Goal: Task Accomplishment & Management: Complete application form

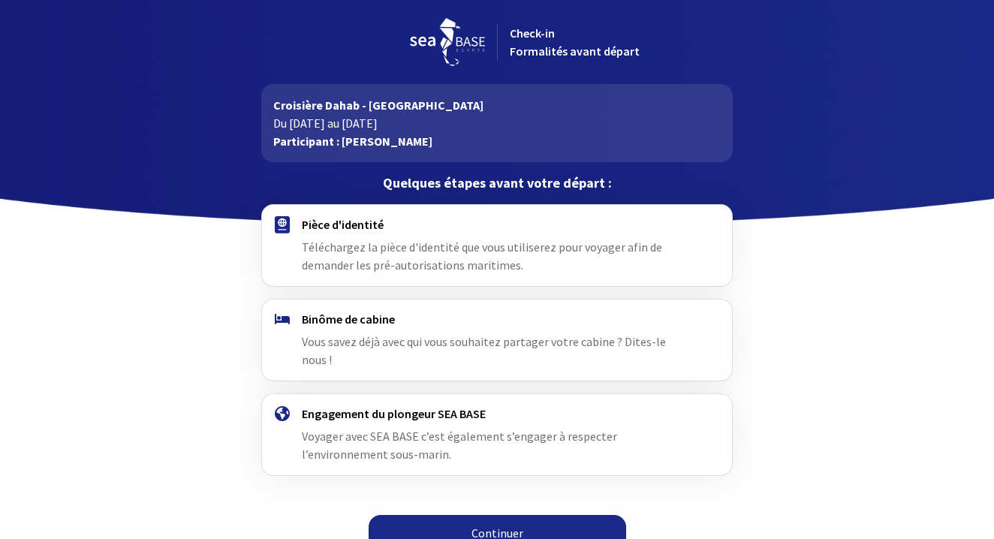
click at [486, 515] on link "Continuer" at bounding box center [498, 533] width 258 height 36
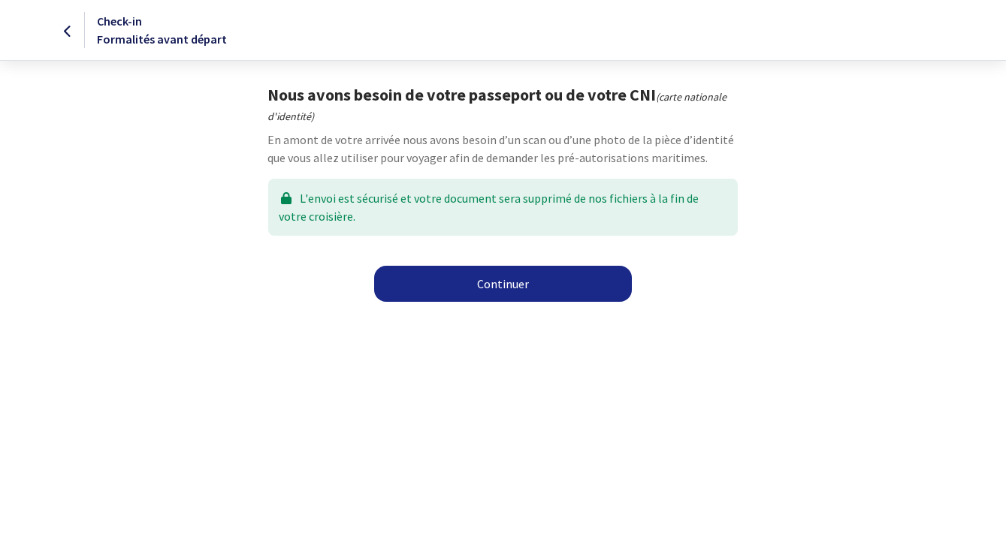
click at [469, 289] on link "Continuer" at bounding box center [503, 284] width 258 height 36
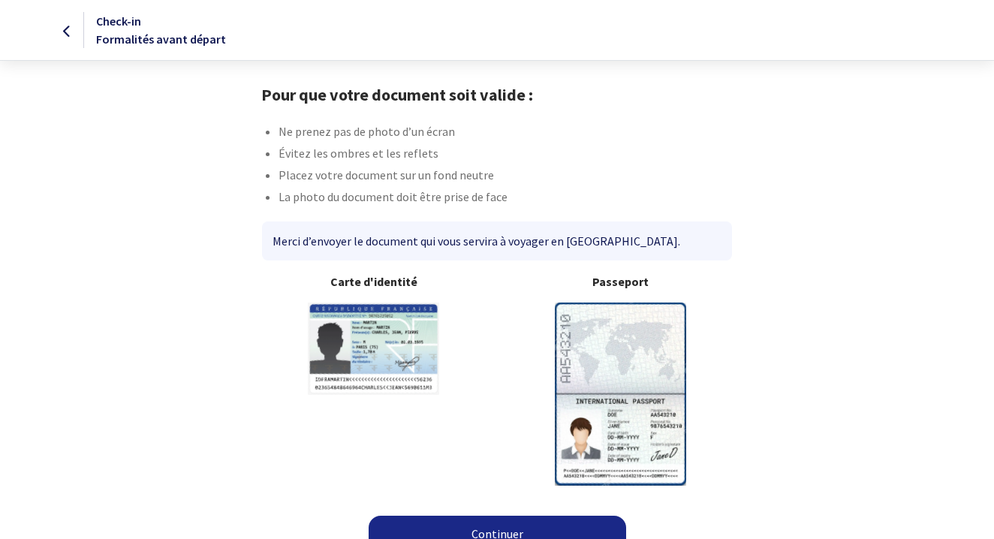
scroll to position [23, 0]
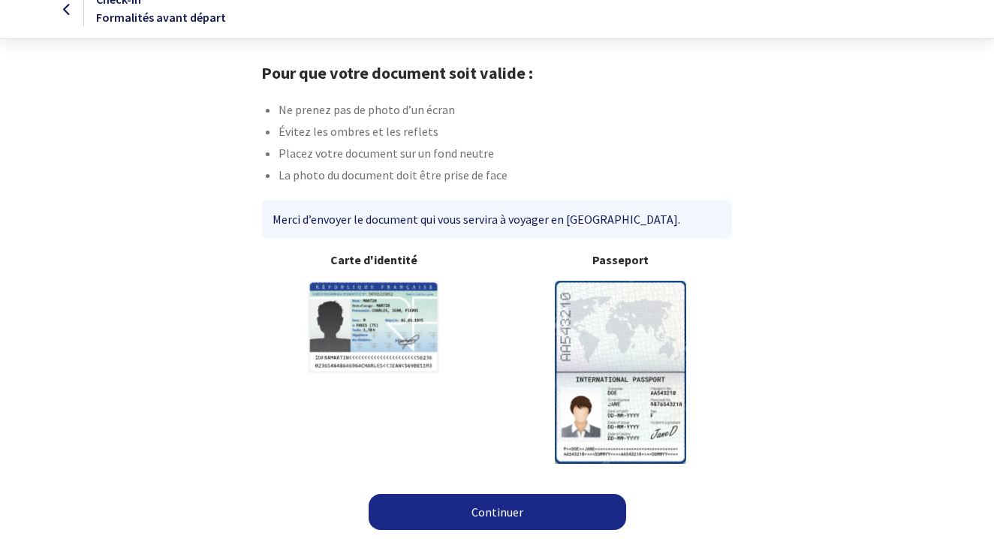
click at [496, 516] on link "Continuer" at bounding box center [498, 512] width 258 height 36
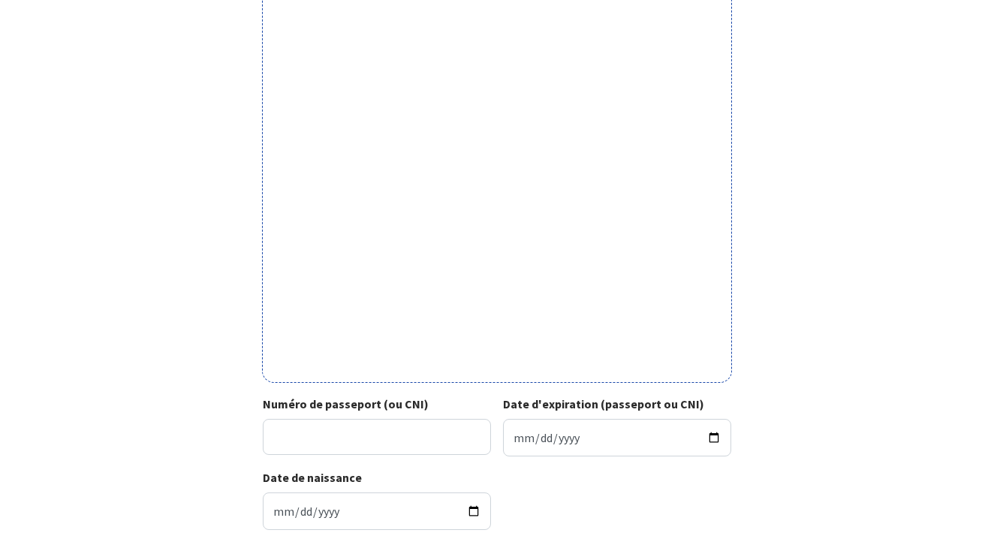
scroll to position [349, 0]
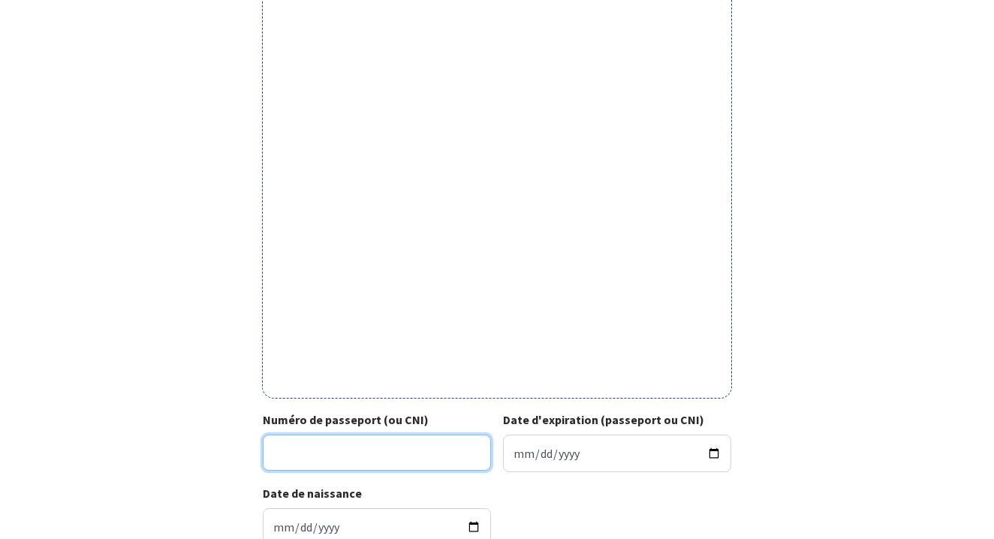
click at [314, 453] on input "Numéro de passeport (ou CNI)" at bounding box center [377, 453] width 228 height 36
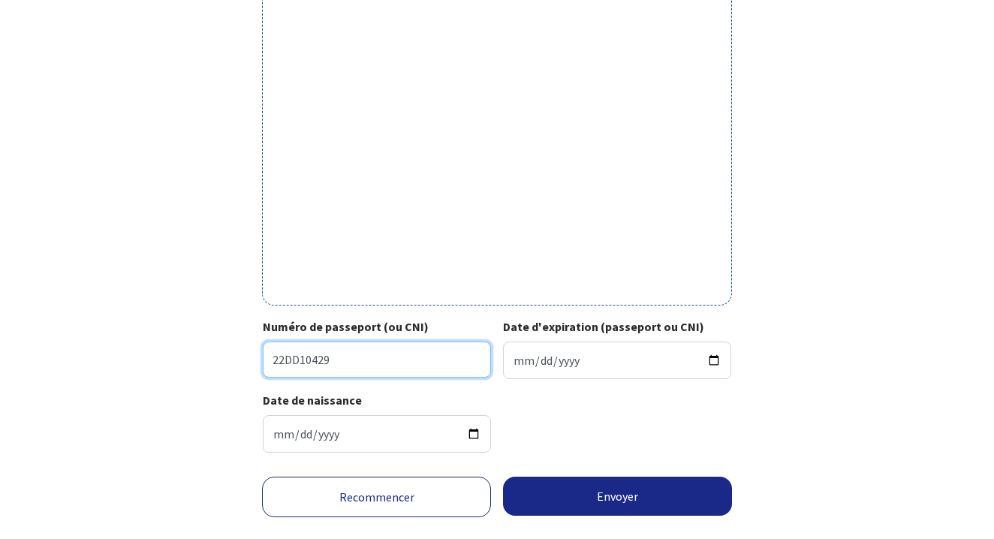
scroll to position [436, 0]
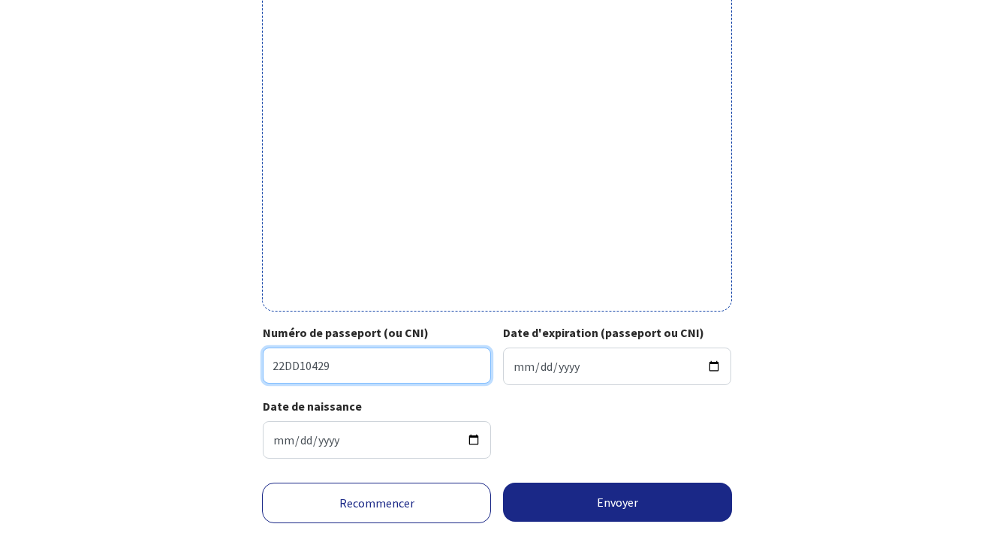
type input "22DD10429"
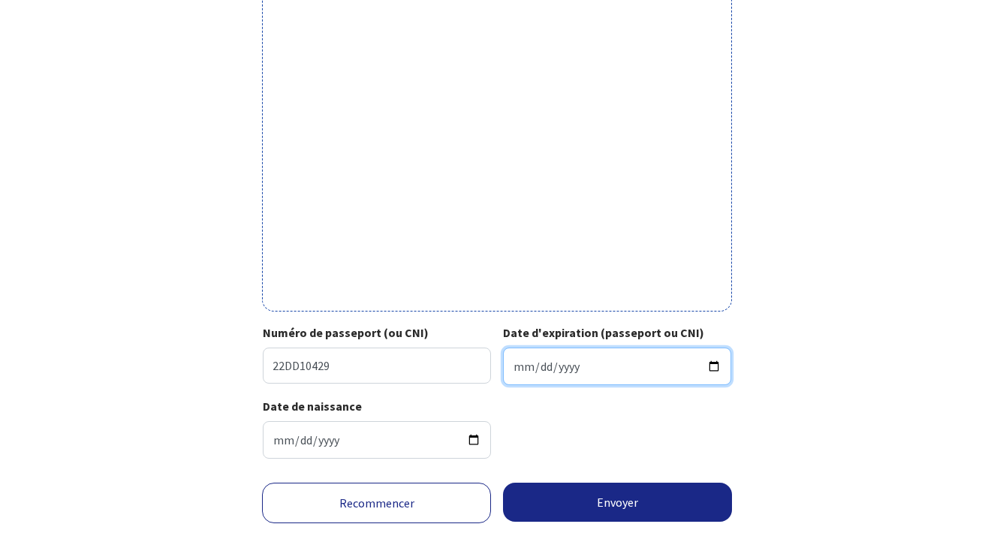
click at [516, 371] on input "Date d'expiration (passeport ou CNI)" at bounding box center [617, 367] width 228 height 38
type input "2032-05-09"
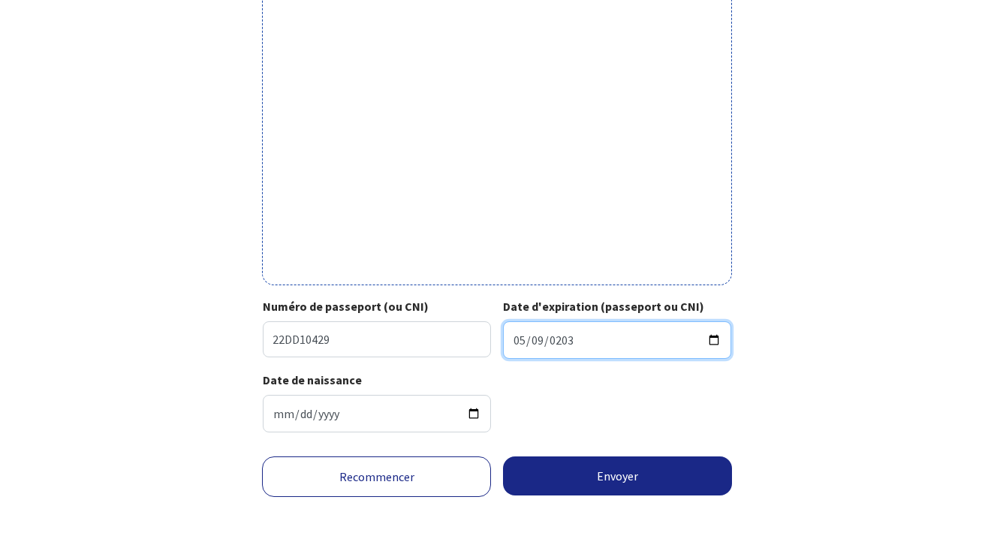
scroll to position [472, 0]
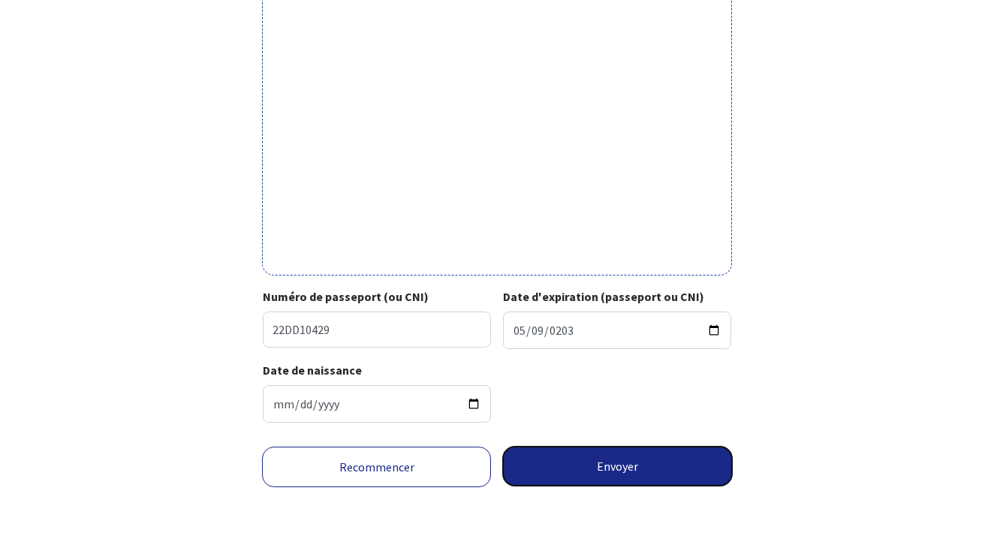
click at [609, 457] on button "Envoyer" at bounding box center [617, 466] width 229 height 39
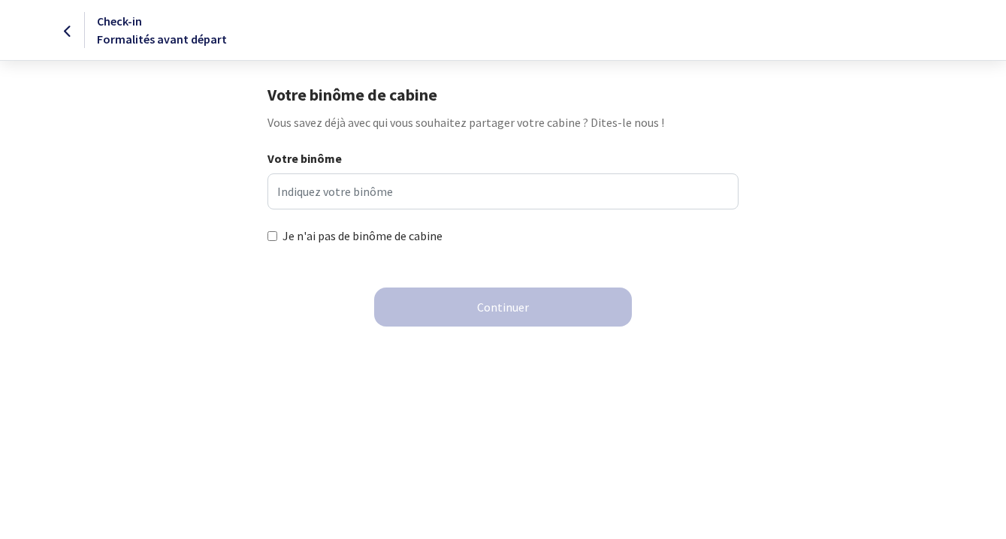
click at [272, 237] on input "Je n'ai pas de binôme de cabine" at bounding box center [272, 236] width 10 height 10
checkbox input "true"
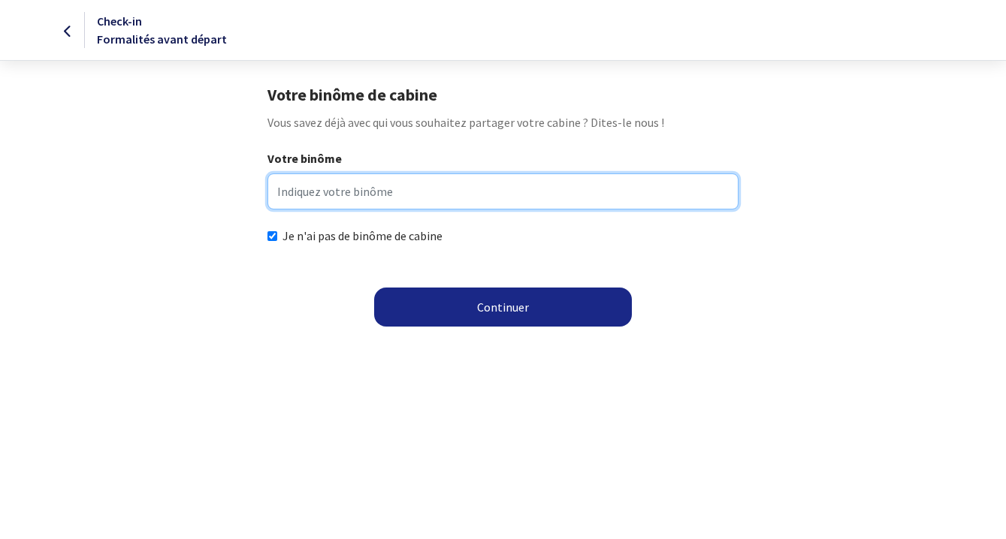
click at [309, 194] on input "Votre binôme" at bounding box center [502, 192] width 471 height 36
type input "c"
type input "C"
type input "Vu avec [PERSON_NAME]"
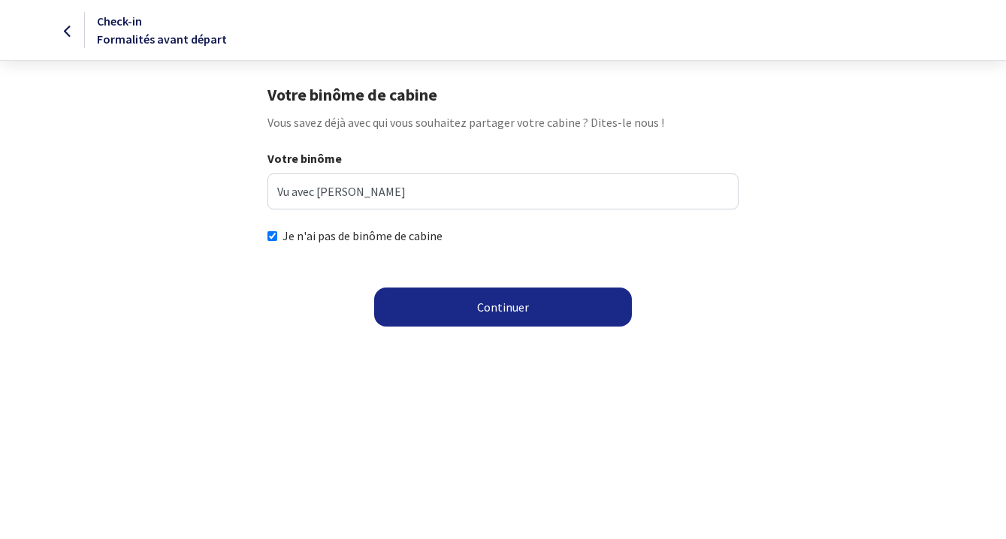
click at [270, 234] on input "Je n'ai pas de binôme de cabine" at bounding box center [272, 236] width 10 height 10
checkbox input "false"
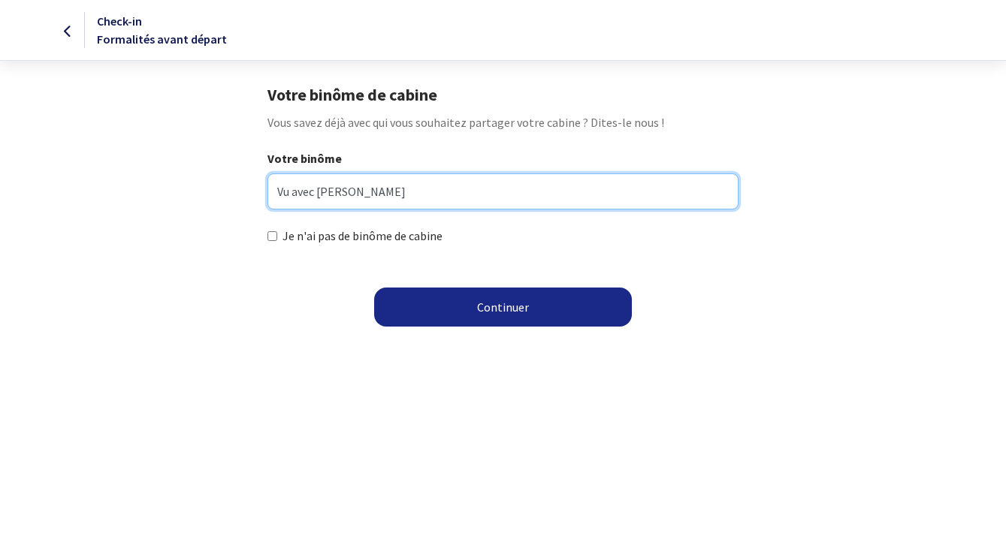
drag, startPoint x: 342, startPoint y: 197, endPoint x: 355, endPoint y: 202, distance: 14.5
click at [343, 198] on input "Vu avec Nais" at bounding box center [502, 192] width 471 height 36
type input "Vu avec Nais mais je n'ai pas le nom"
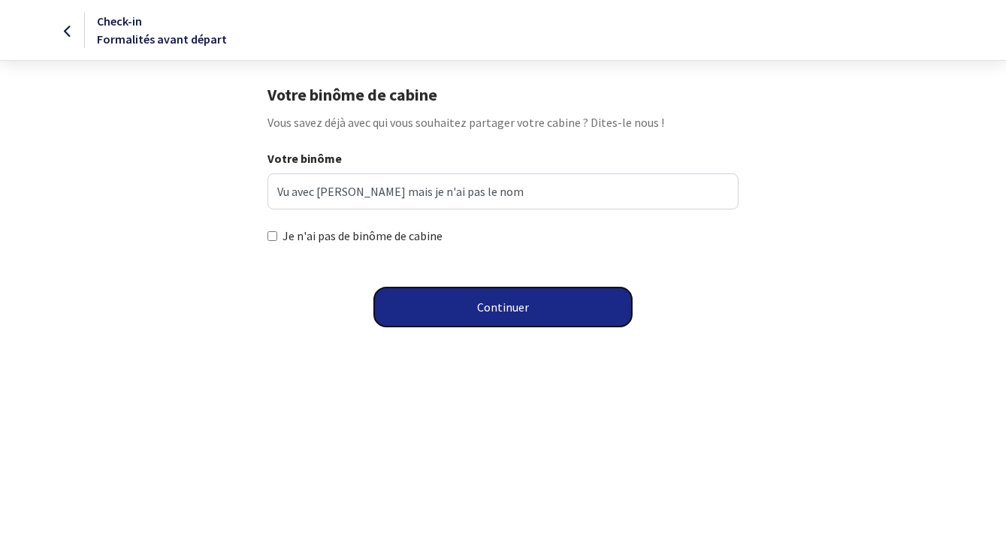
click at [465, 304] on button "Continuer" at bounding box center [503, 307] width 258 height 39
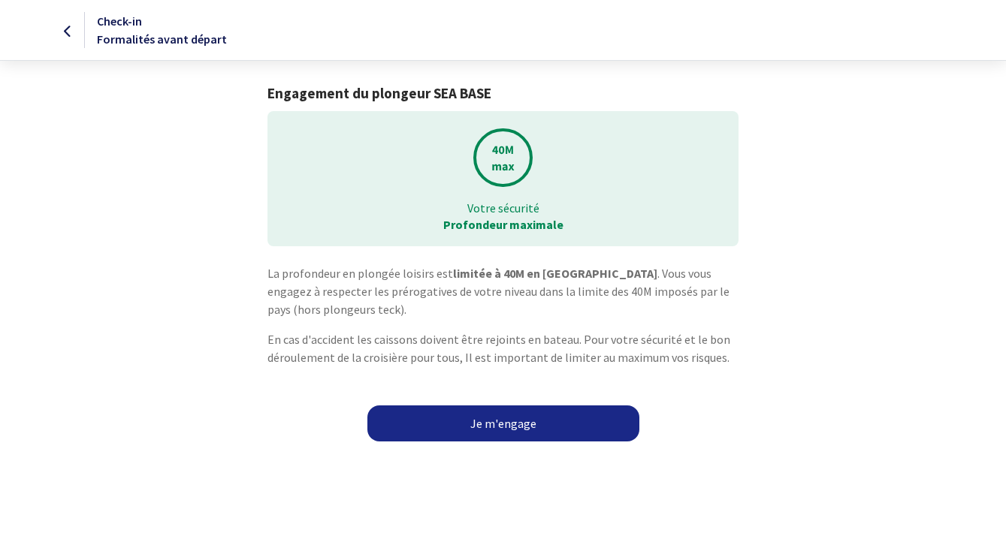
click at [477, 421] on link "Je m'engage" at bounding box center [503, 424] width 272 height 36
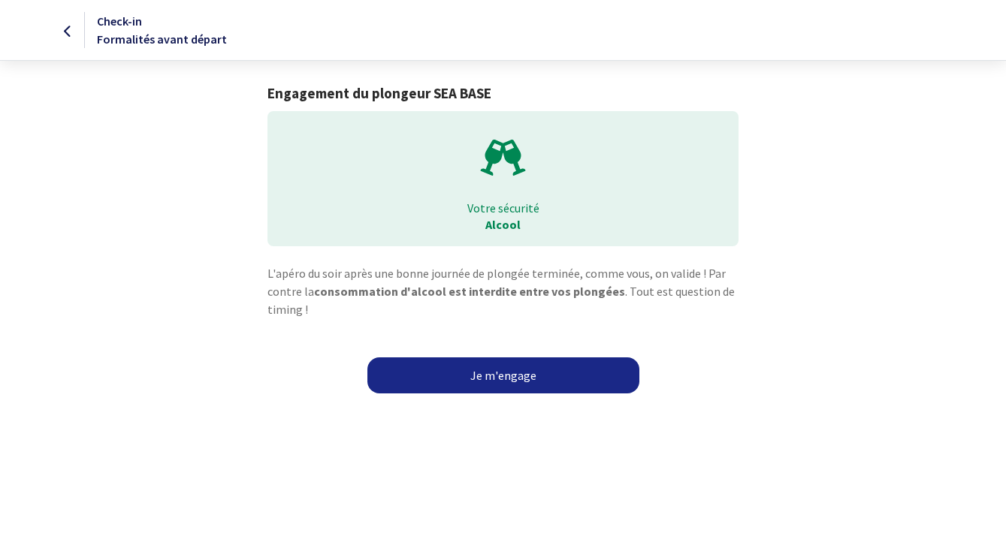
click at [486, 379] on link "Je m'engage" at bounding box center [503, 376] width 272 height 36
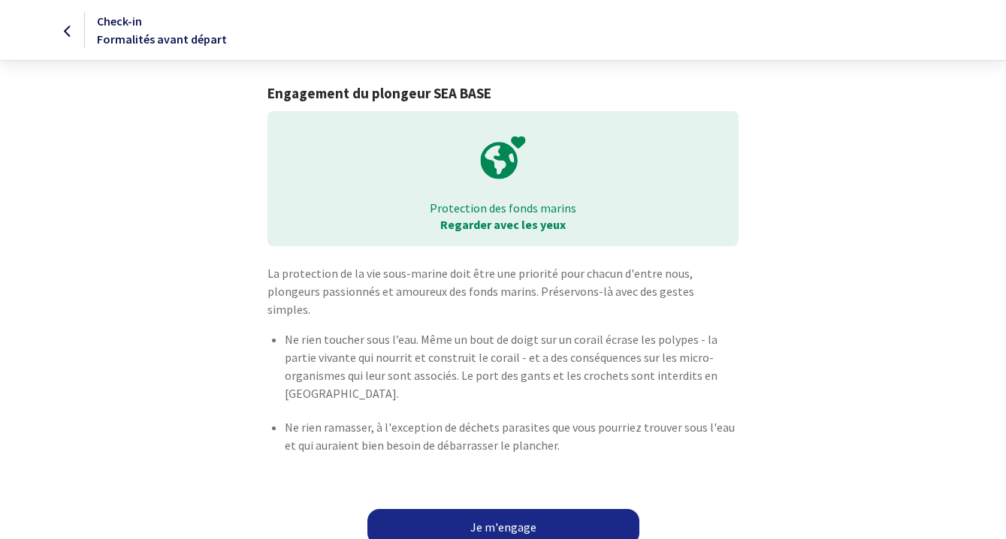
click at [475, 519] on link "Je m'engage" at bounding box center [503, 527] width 272 height 36
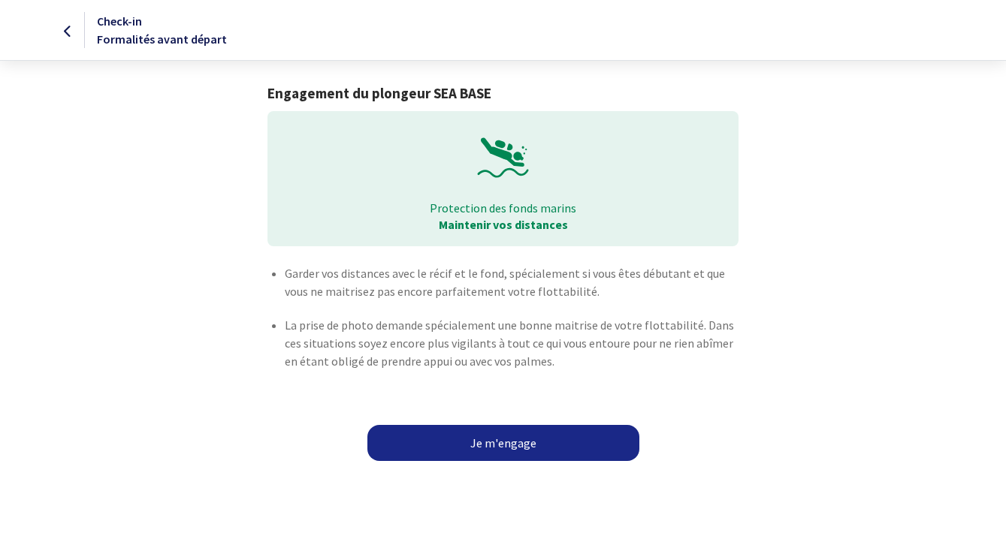
click at [463, 441] on link "Je m'engage" at bounding box center [503, 443] width 272 height 36
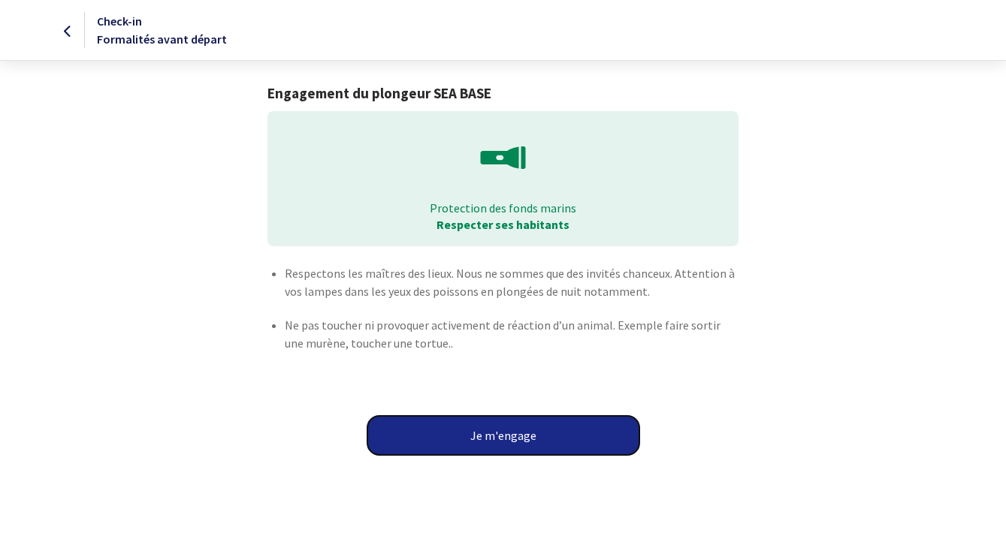
click at [476, 438] on button "Je m'engage" at bounding box center [503, 435] width 272 height 39
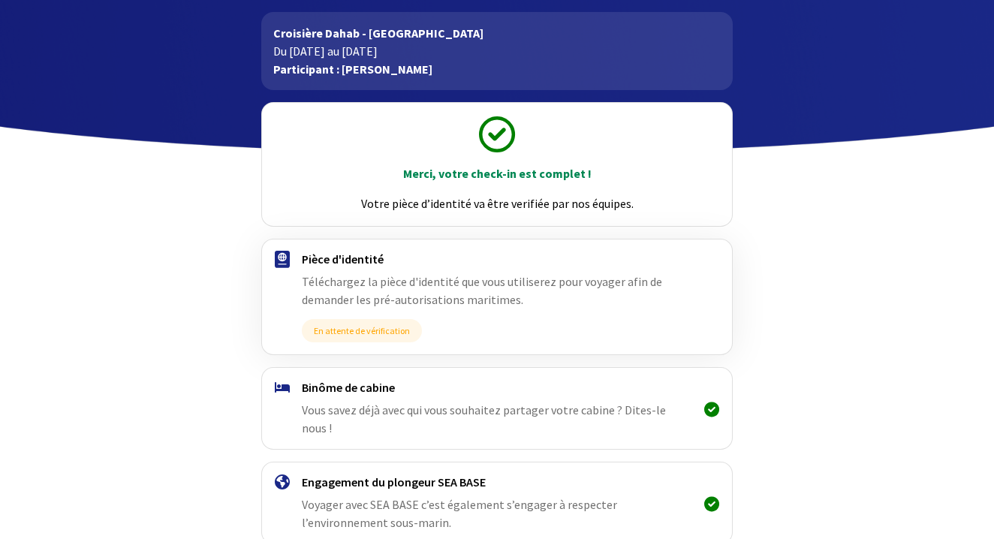
scroll to position [143, 0]
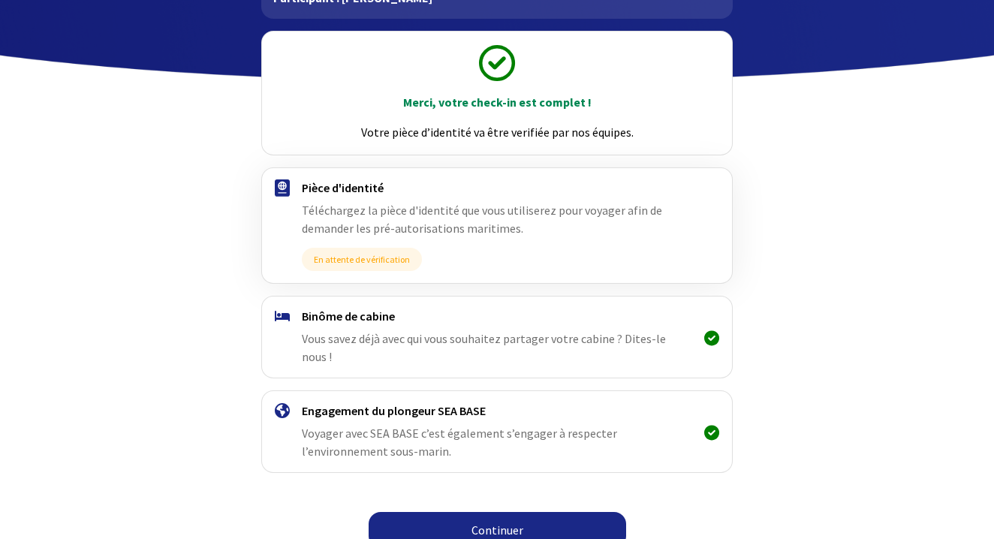
click at [488, 519] on link "Continuer" at bounding box center [498, 530] width 258 height 36
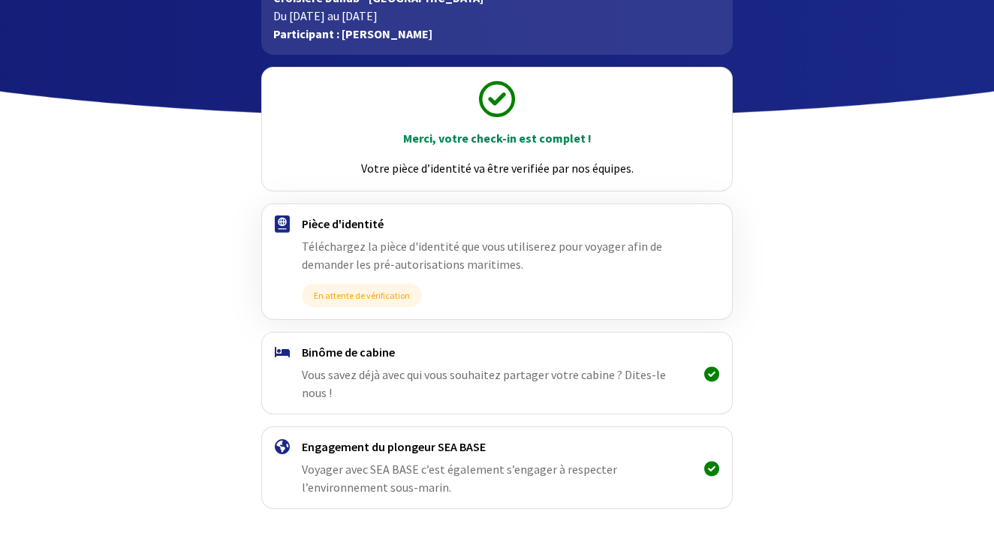
scroll to position [143, 0]
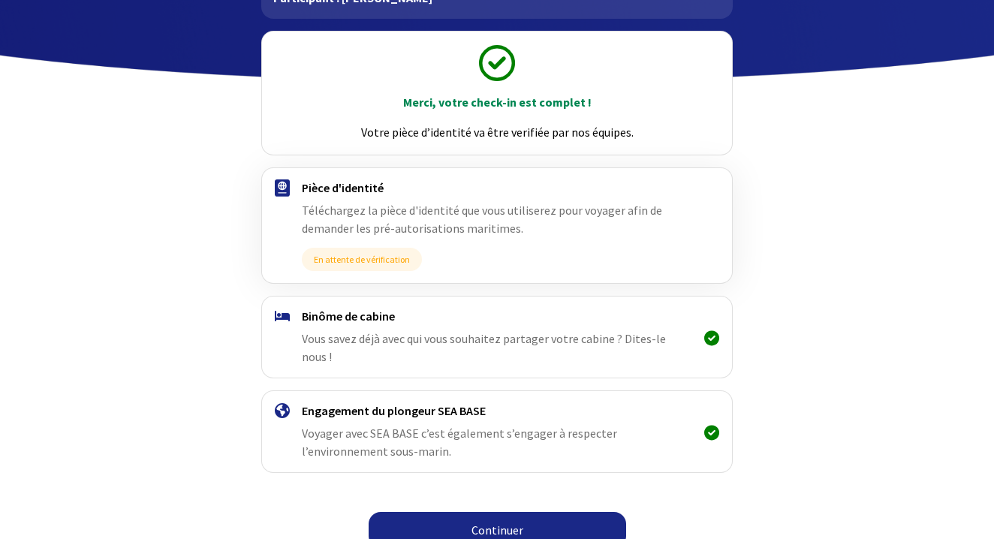
click at [489, 519] on link "Continuer" at bounding box center [498, 530] width 258 height 36
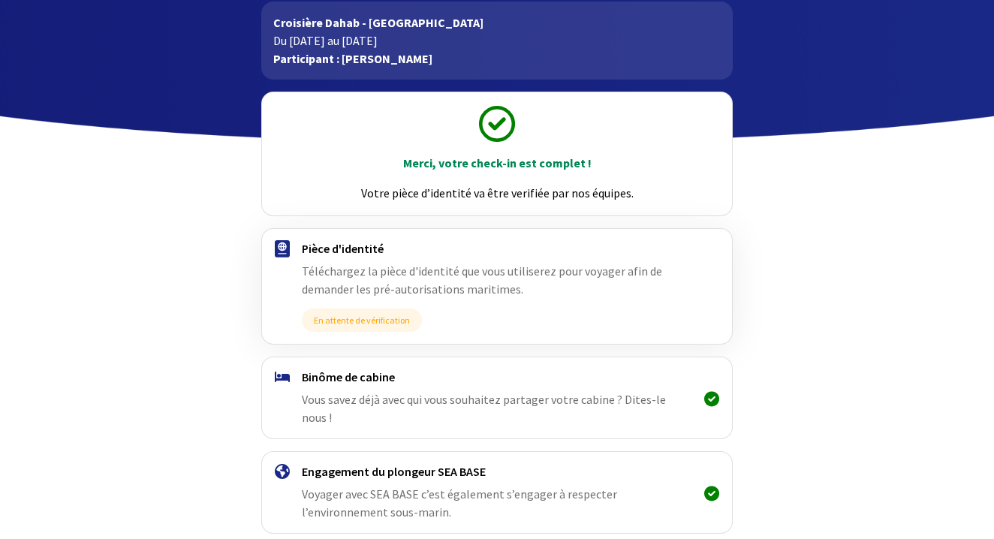
scroll to position [143, 0]
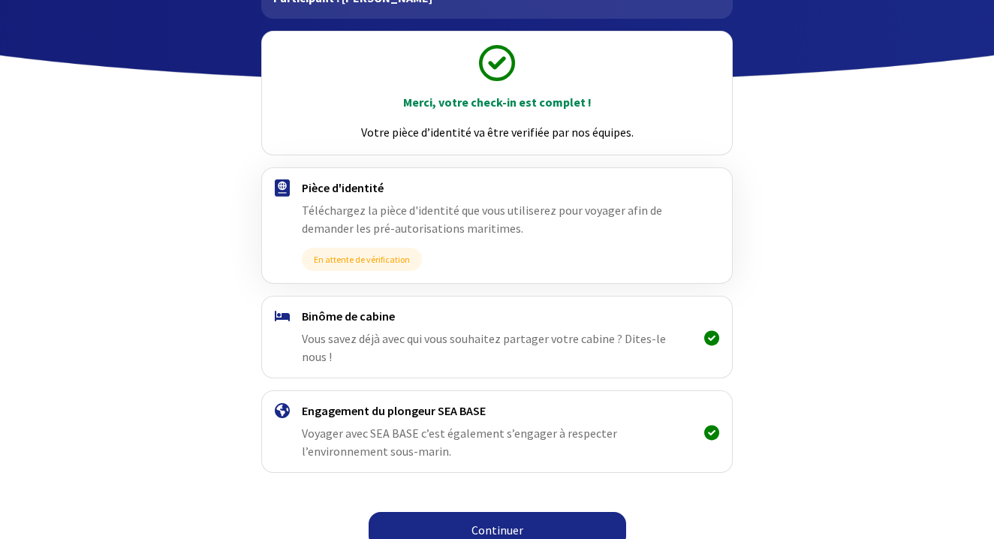
click at [474, 519] on link "Continuer" at bounding box center [498, 530] width 258 height 36
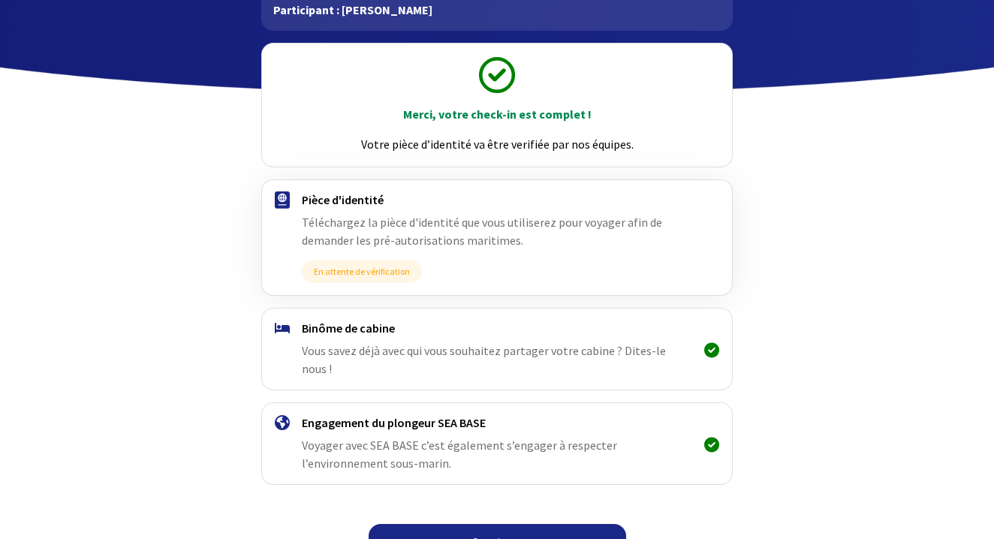
scroll to position [143, 0]
